Goal: Find contact information: Find contact information

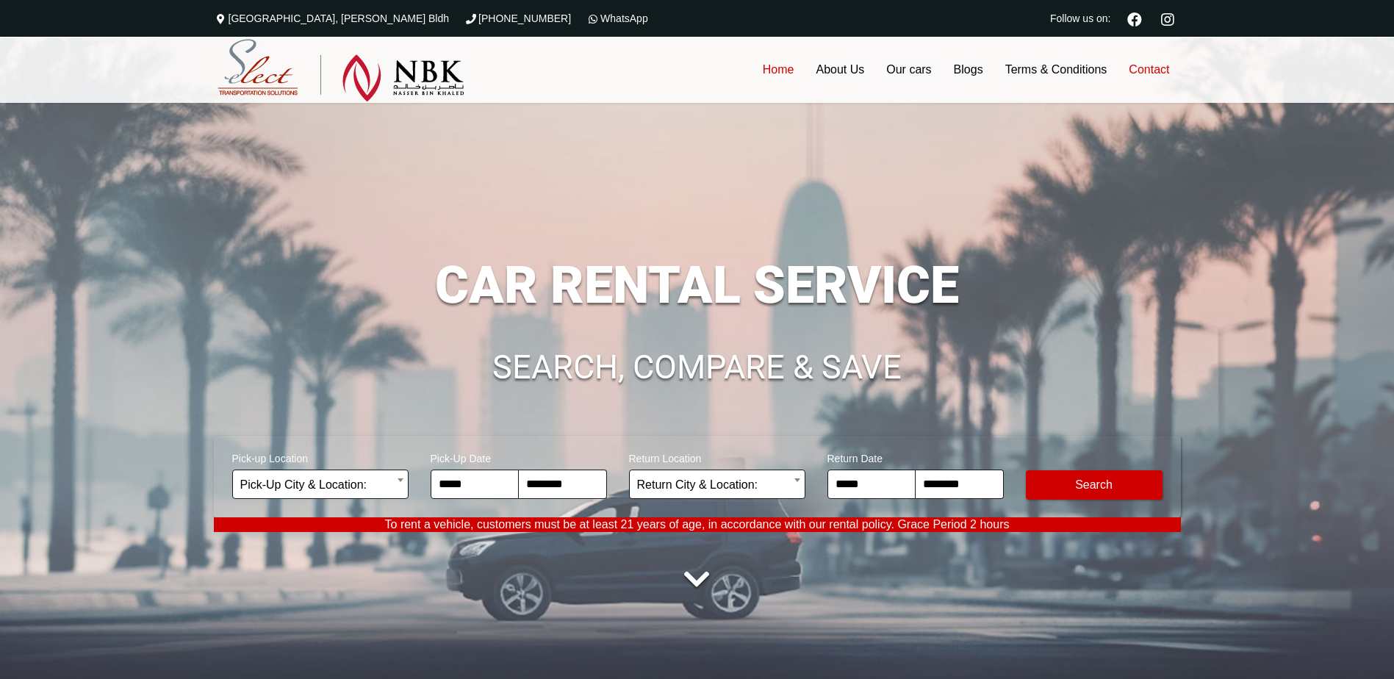
click at [1162, 66] on link "Contact" at bounding box center [1149, 70] width 62 height 66
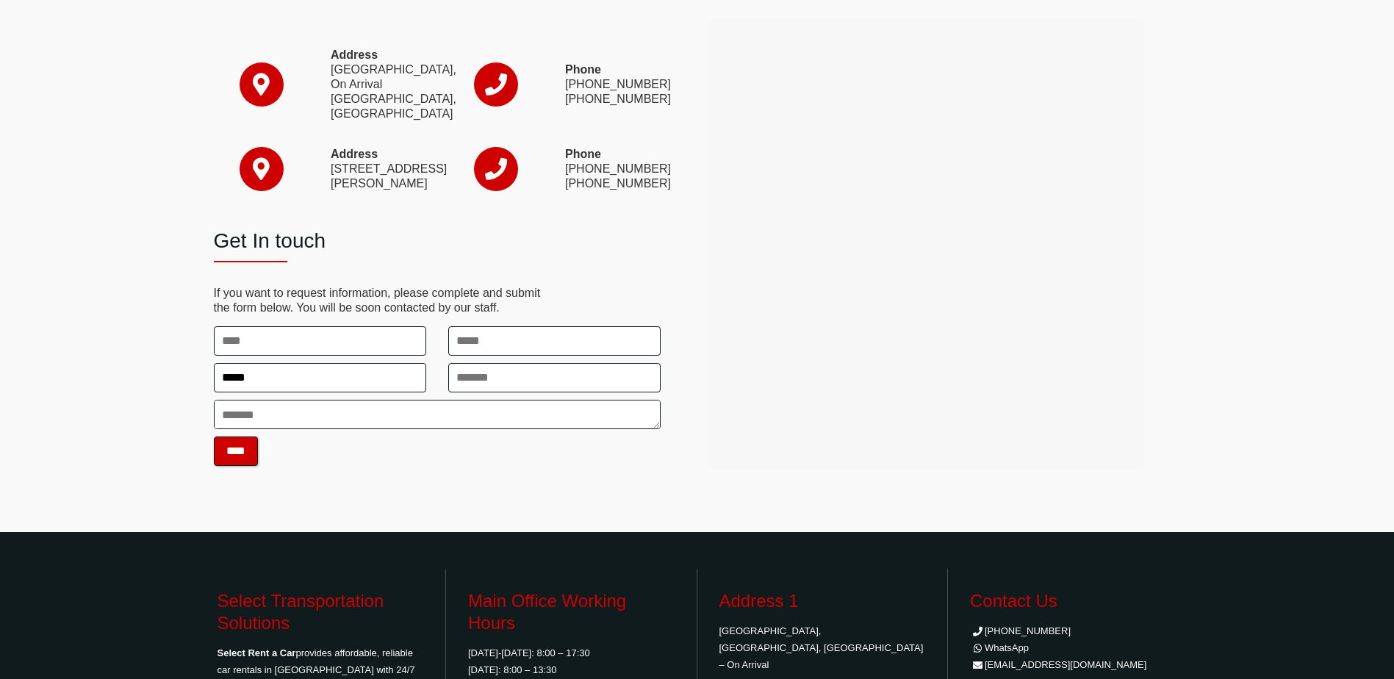
scroll to position [342, 0]
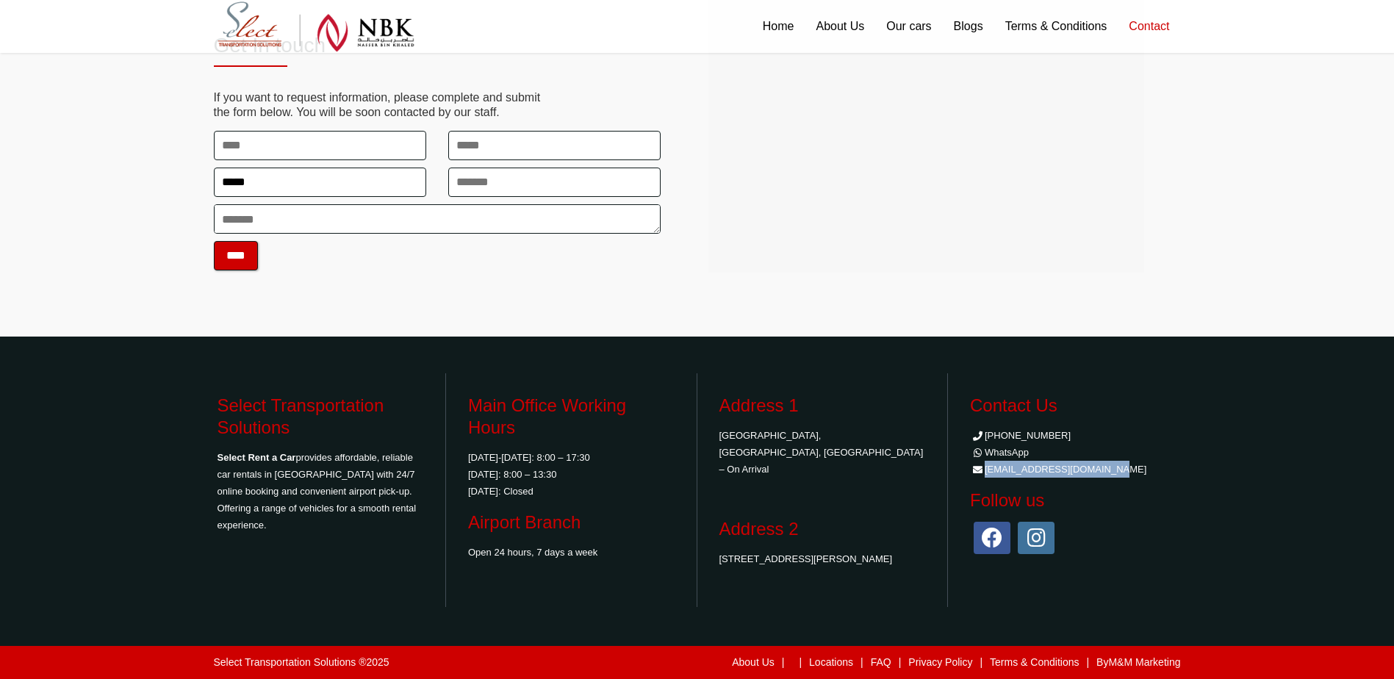
drag, startPoint x: 1107, startPoint y: 467, endPoint x: 985, endPoint y: 475, distance: 123.0
click at [985, 475] on li "[EMAIL_ADDRESS][DOMAIN_NAME]" at bounding box center [1073, 469] width 207 height 17
copy li "[EMAIL_ADDRESS][DOMAIN_NAME]"
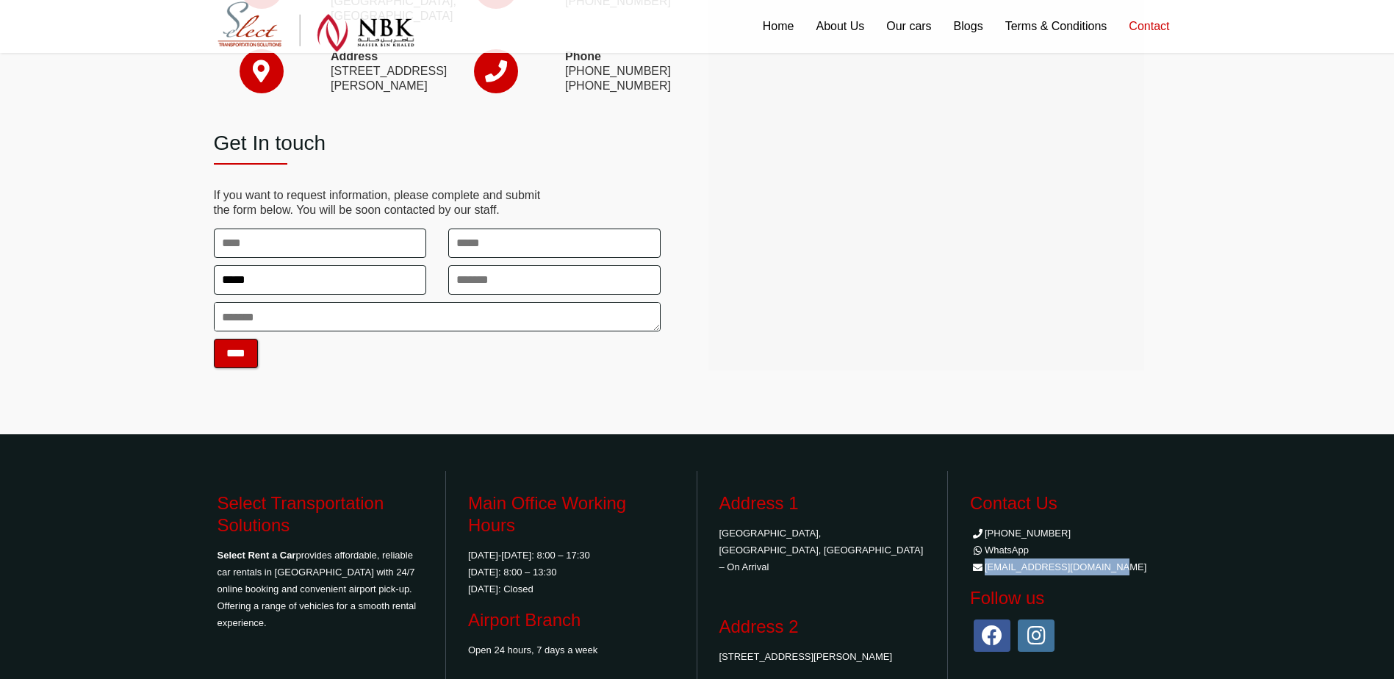
scroll to position [49, 0]
